Goal: Navigation & Orientation: Find specific page/section

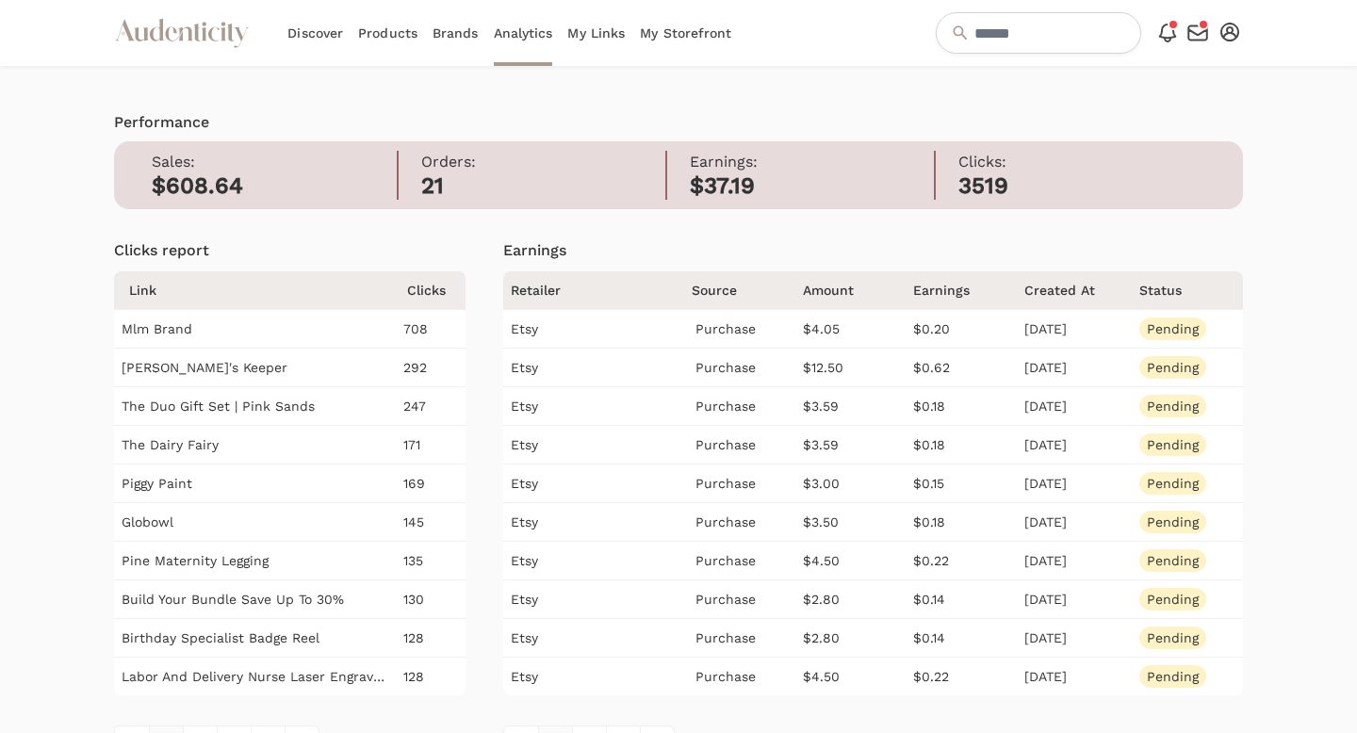
click at [601, 37] on link "My Links" at bounding box center [595, 33] width 57 height 66
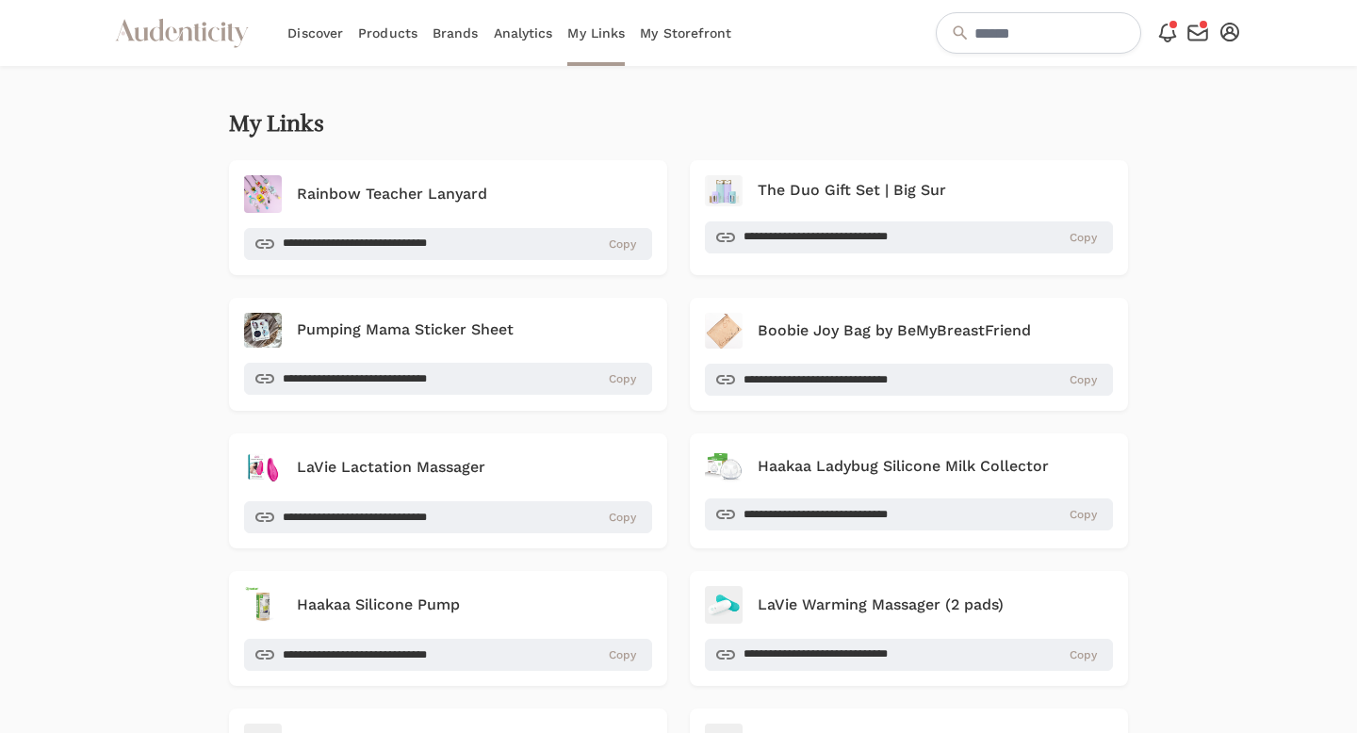
scroll to position [21, 0]
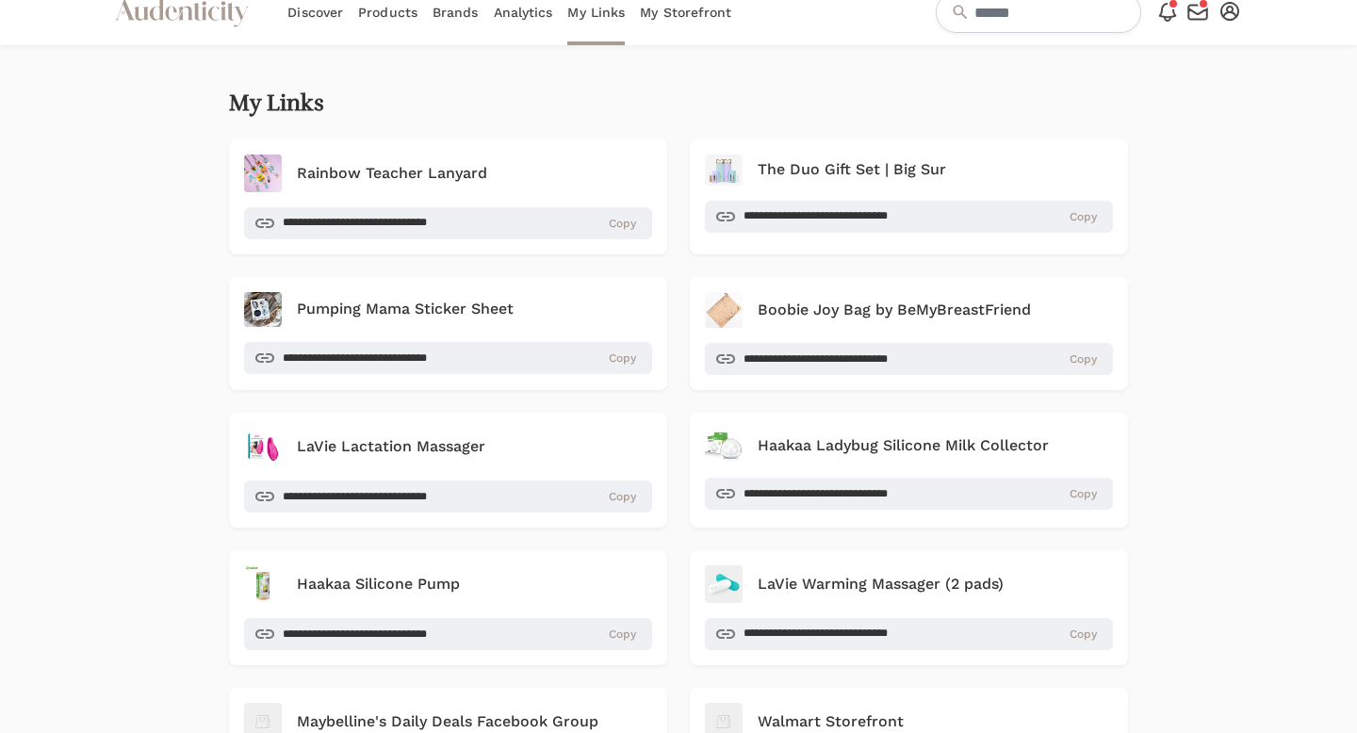
click at [517, 5] on link "Analytics" at bounding box center [523, 12] width 59 height 66
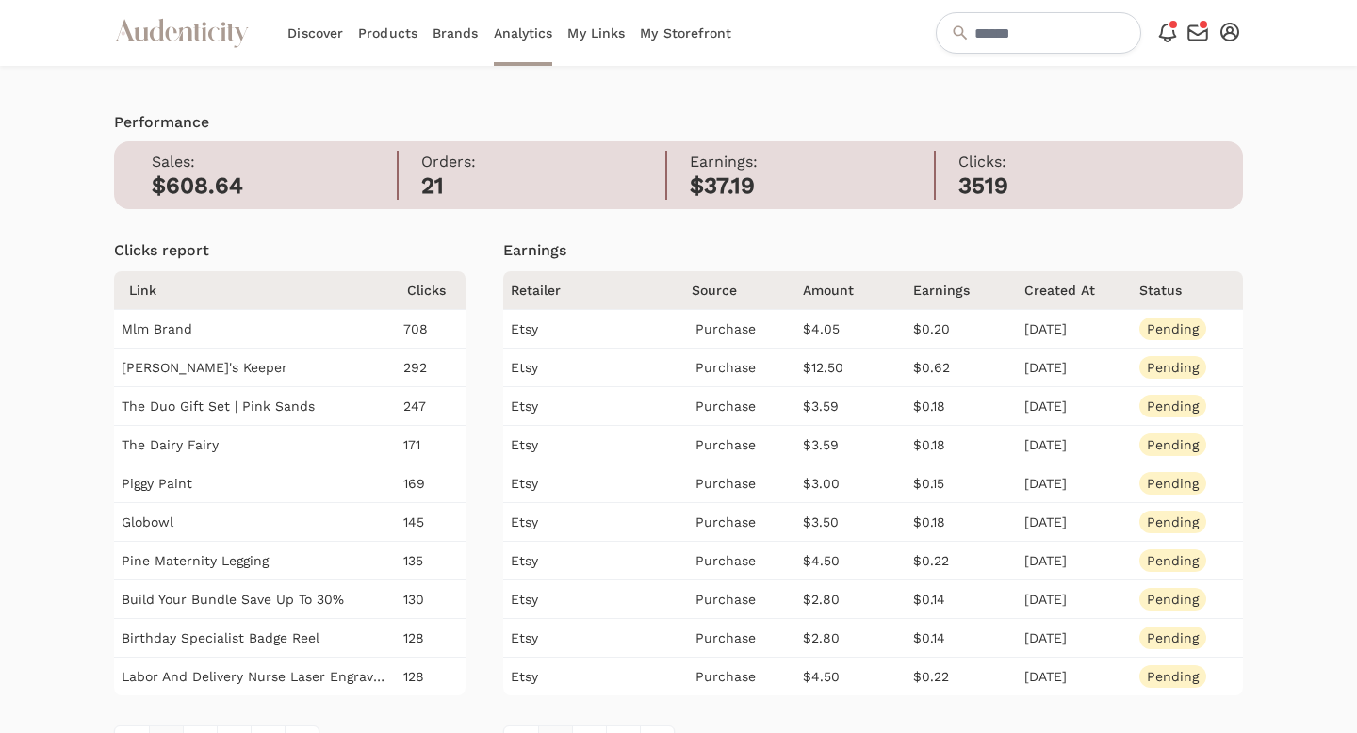
click at [196, 25] on icon at bounding box center [197, 33] width 8 height 18
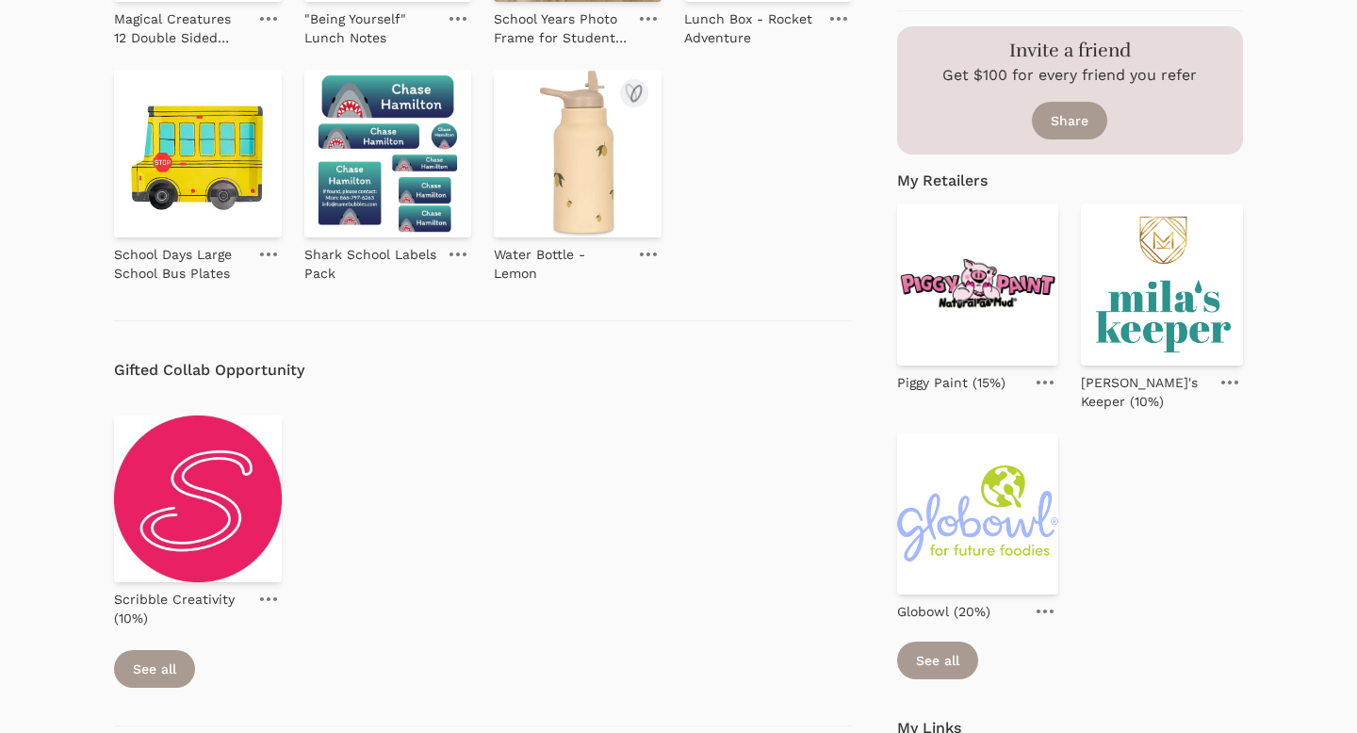
scroll to position [705, 0]
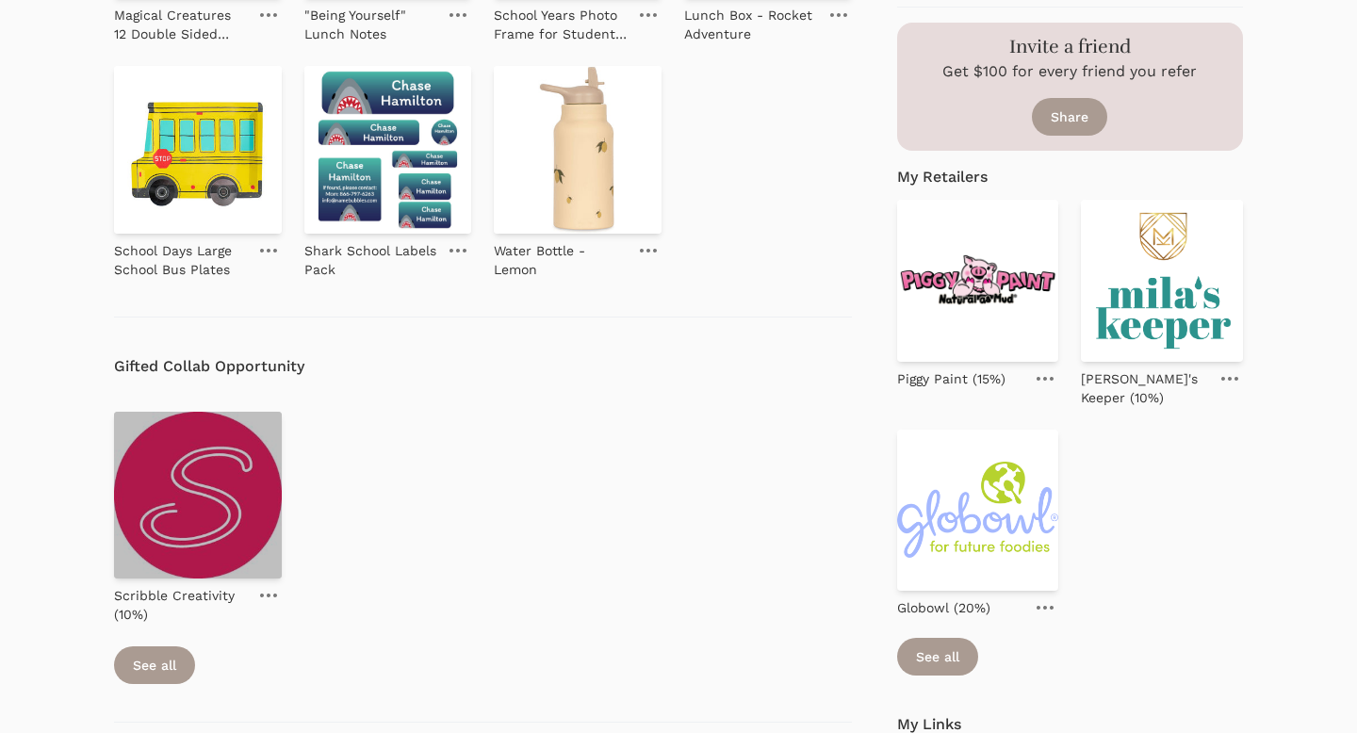
click at [219, 474] on img at bounding box center [198, 496] width 168 height 168
